Goal: Navigation & Orientation: Find specific page/section

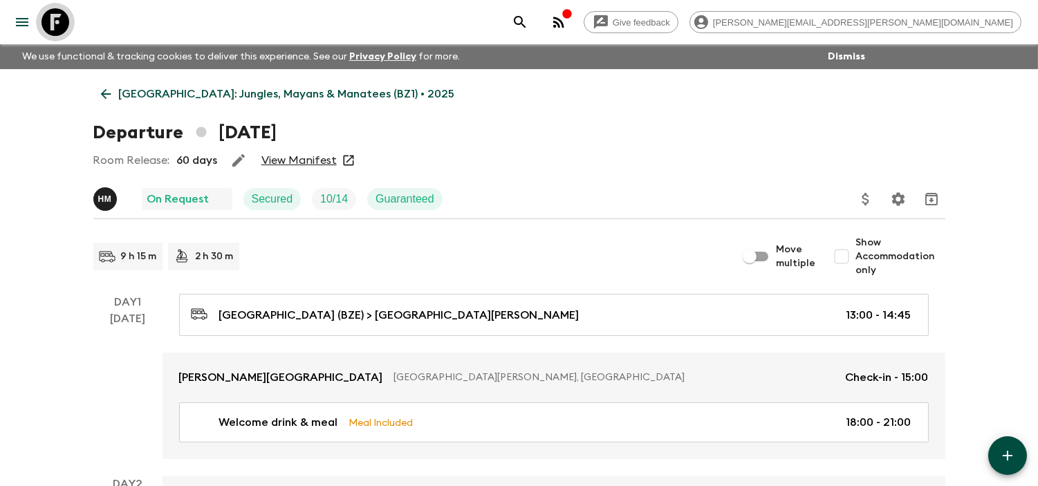
click at [70, 19] on link at bounding box center [55, 22] width 39 height 39
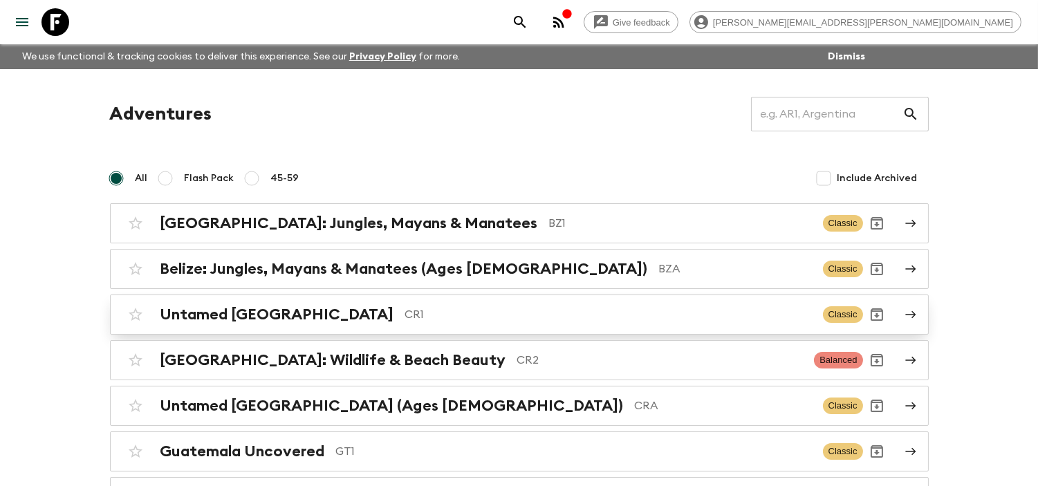
click at [405, 320] on p "CR1" at bounding box center [608, 314] width 407 height 17
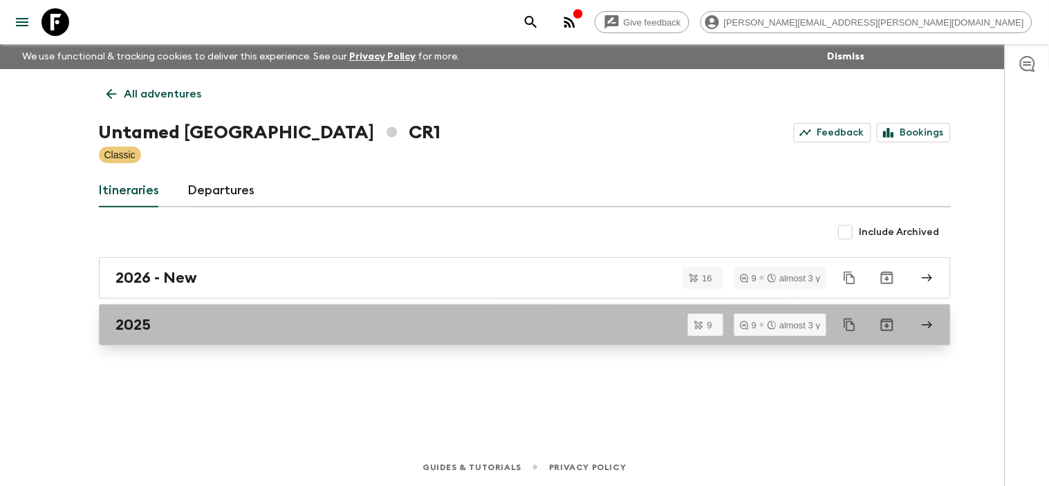
click at [326, 329] on div "2025" at bounding box center [511, 325] width 791 height 18
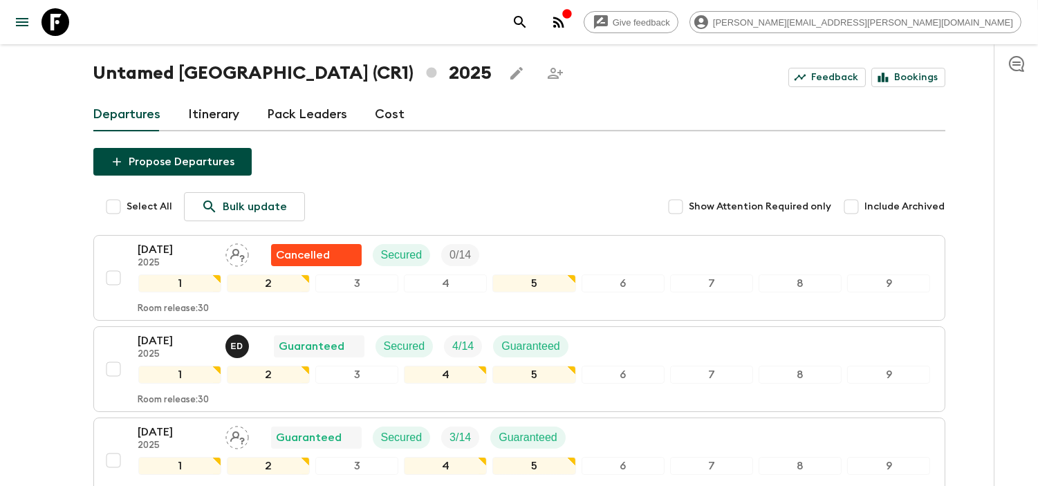
scroll to position [230, 0]
